Goal: Task Accomplishment & Management: Use online tool/utility

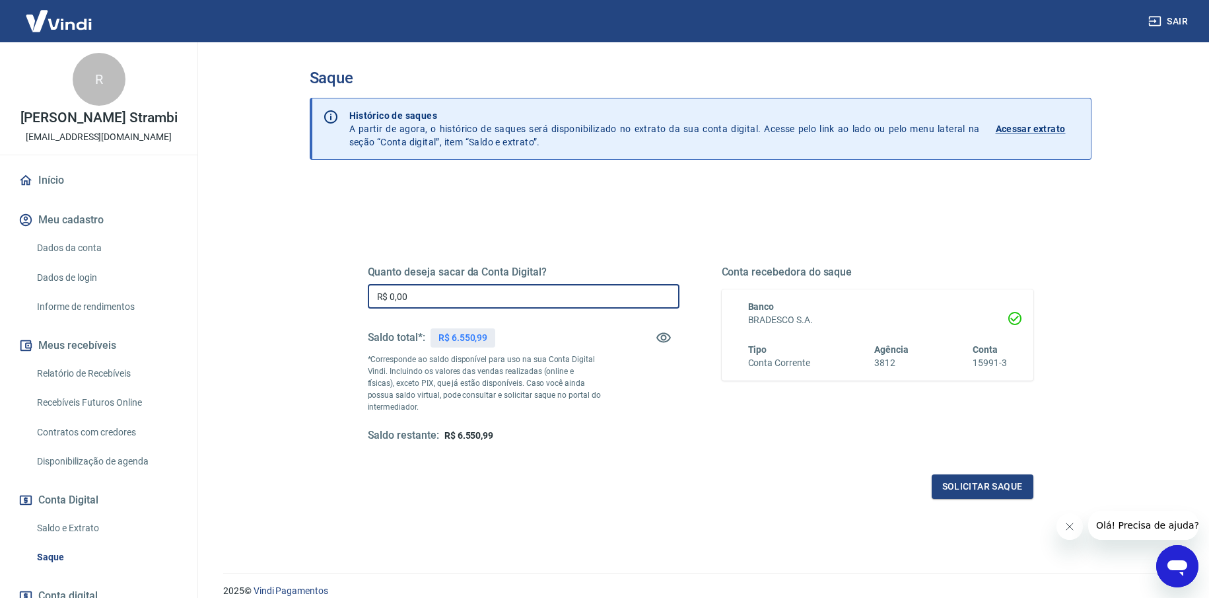
click at [445, 293] on input "R$ 0,00" at bounding box center [524, 296] width 312 height 24
type input "R$ 6.550,99"
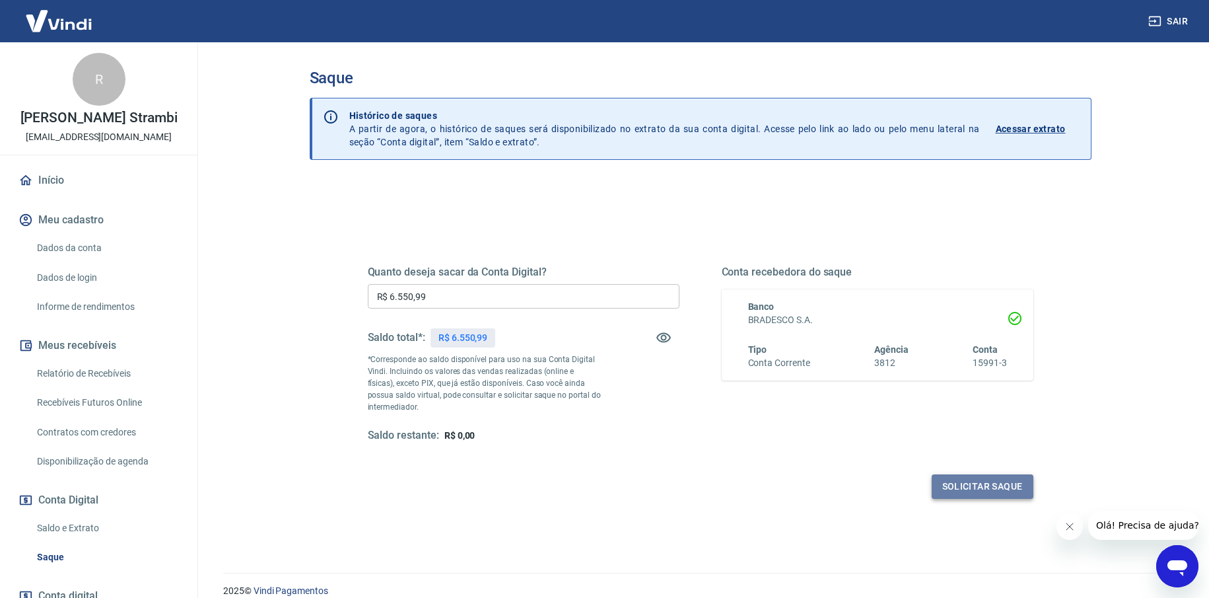
click at [976, 494] on button "Solicitar saque" at bounding box center [983, 486] width 102 height 24
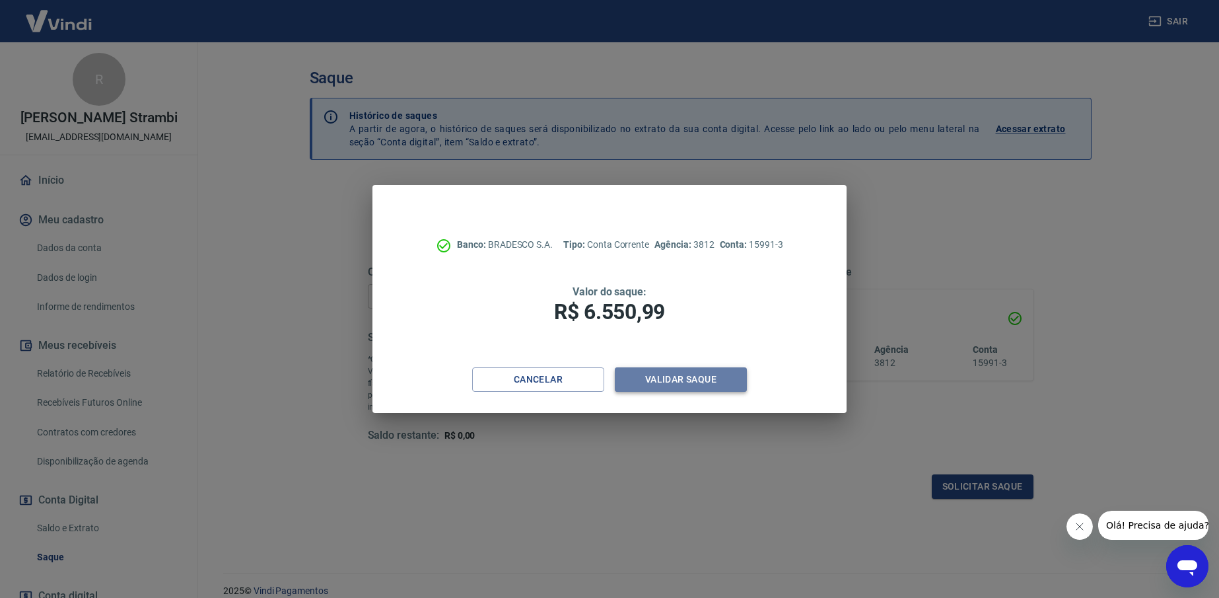
click at [727, 384] on button "Validar saque" at bounding box center [681, 379] width 132 height 24
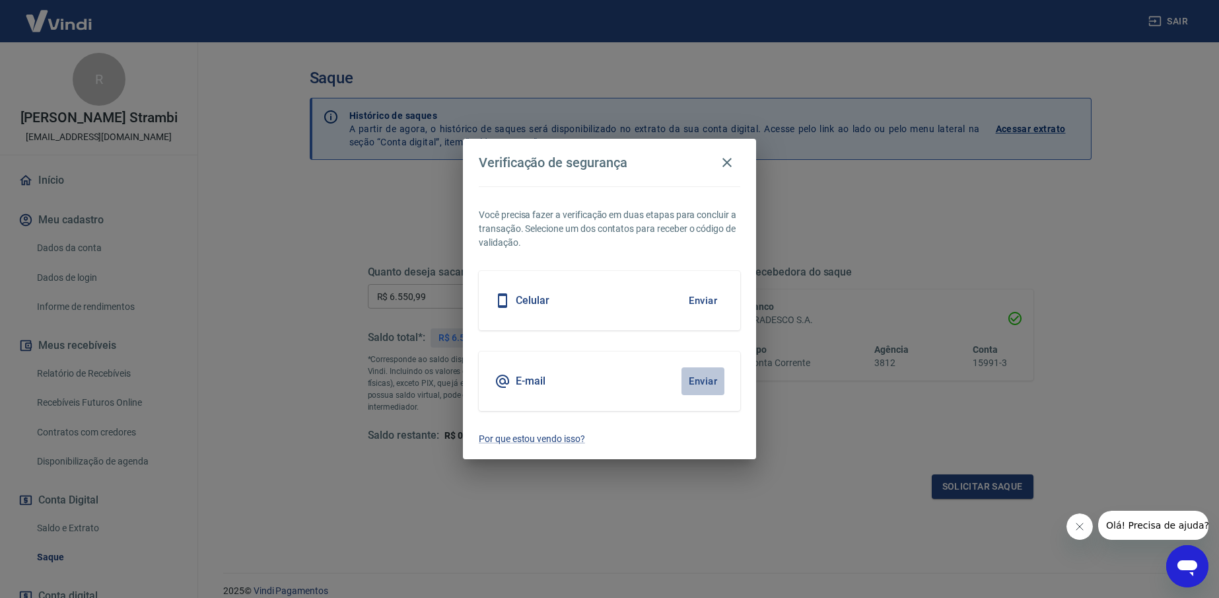
click at [713, 376] on button "Enviar" at bounding box center [703, 381] width 43 height 28
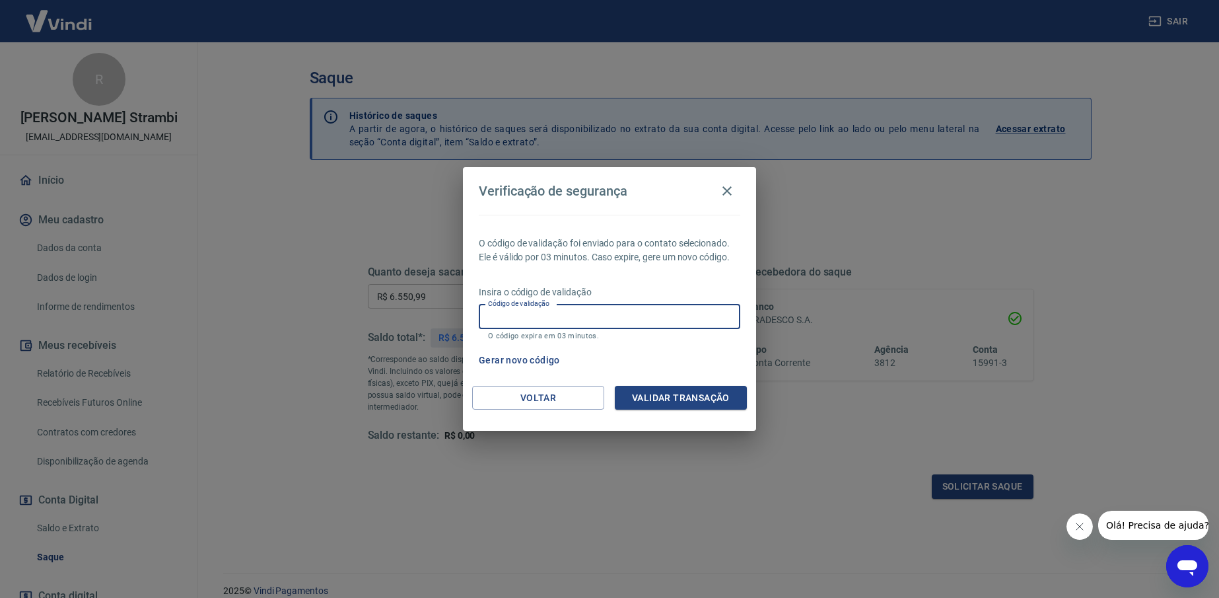
click at [688, 314] on input "Código de validação" at bounding box center [610, 316] width 262 height 24
type input "756416"
click at [736, 384] on div "O código de validação foi enviado para o contato selecionado. Ele é válido por …" at bounding box center [609, 300] width 293 height 171
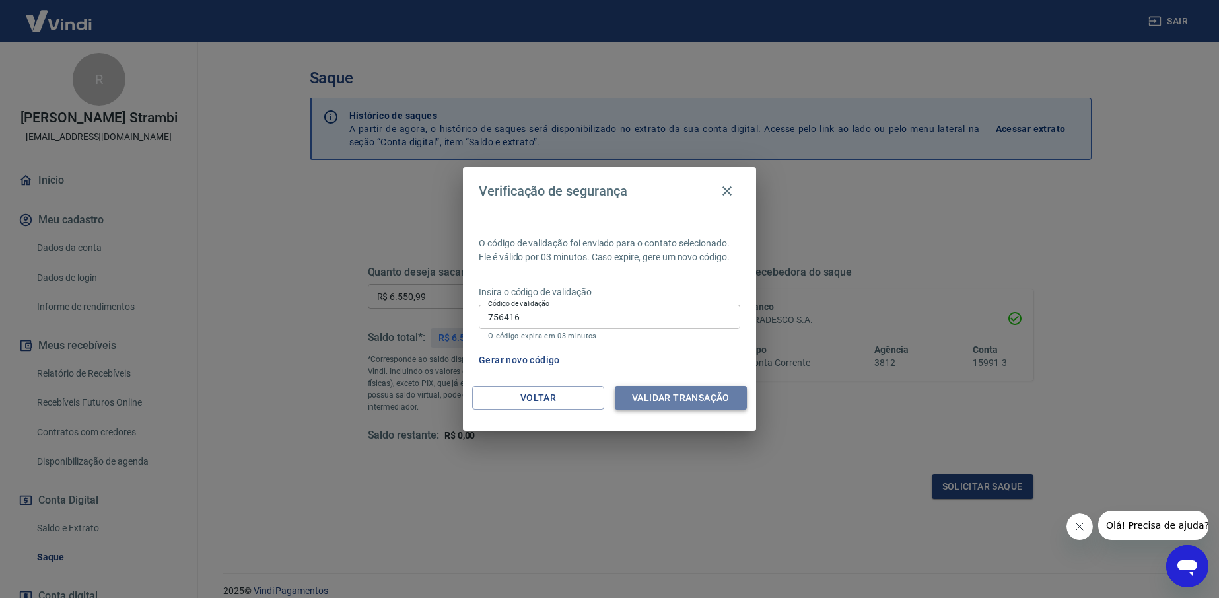
click at [735, 386] on button "Validar transação" at bounding box center [681, 398] width 132 height 24
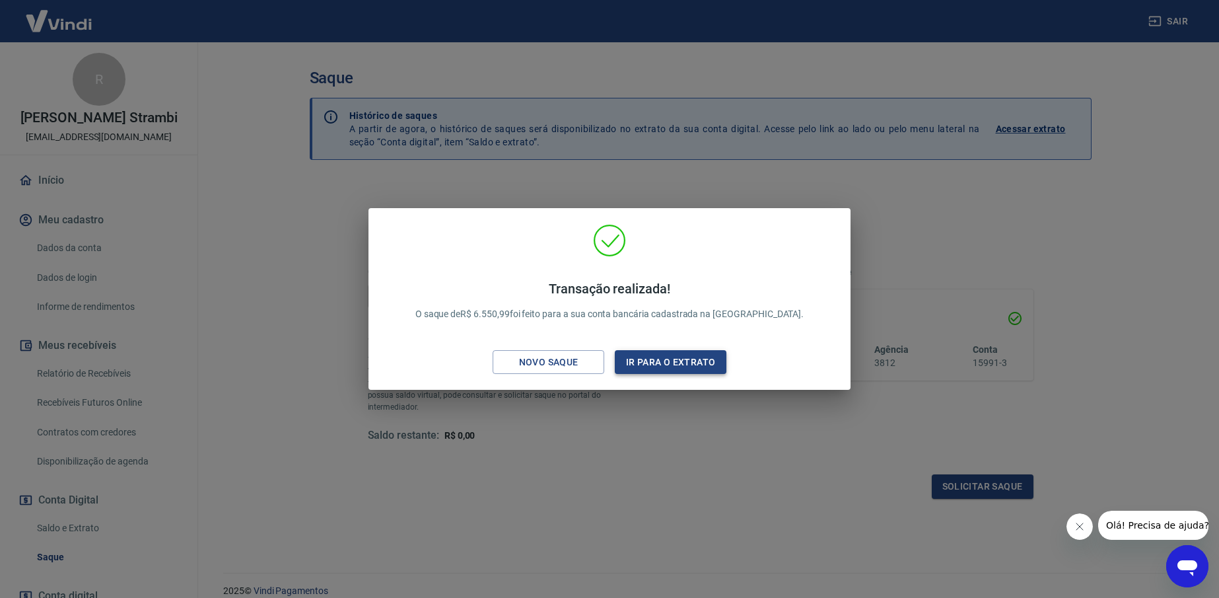
click at [633, 350] on button "Ir para o extrato" at bounding box center [671, 362] width 112 height 24
